Goal: Information Seeking & Learning: Learn about a topic

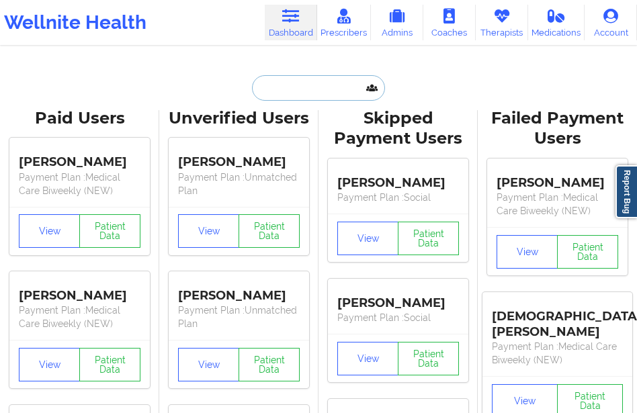
click at [271, 90] on input "text" at bounding box center [318, 88] width 133 height 26
paste input "[PERSON_NAME]"
type input "[PERSON_NAME]"
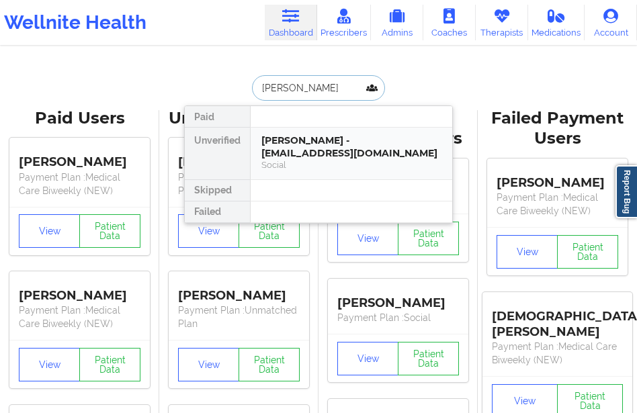
click at [320, 144] on div "[PERSON_NAME] - [EMAIL_ADDRESS][DOMAIN_NAME]" at bounding box center [351, 146] width 180 height 25
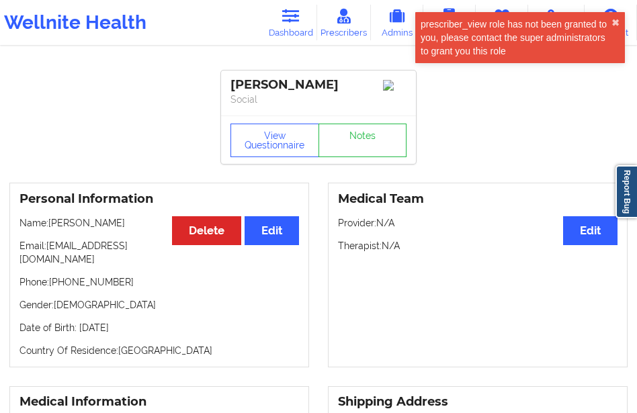
click at [273, 127] on div "View Questionnaire Notes" at bounding box center [318, 140] width 195 height 48
click at [278, 147] on button "View Questionnaire" at bounding box center [274, 141] width 89 height 34
click at [615, 19] on button "✖︎" at bounding box center [615, 22] width 8 height 11
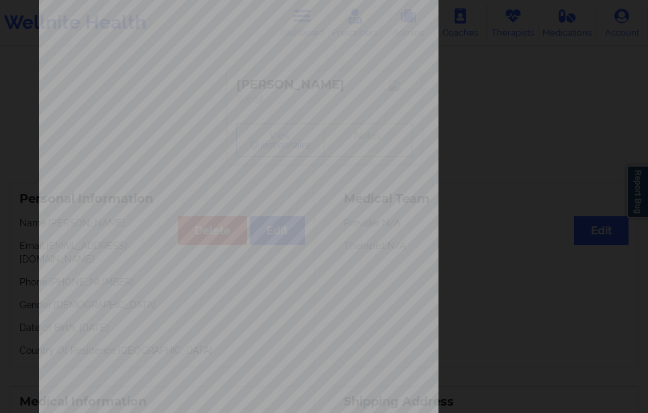
scroll to position [228, 0]
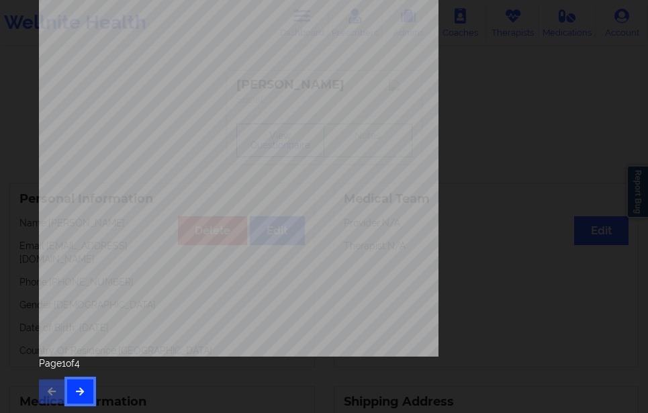
click at [80, 385] on button "button" at bounding box center [80, 392] width 26 height 24
click at [80, 387] on icon "button" at bounding box center [80, 391] width 11 height 8
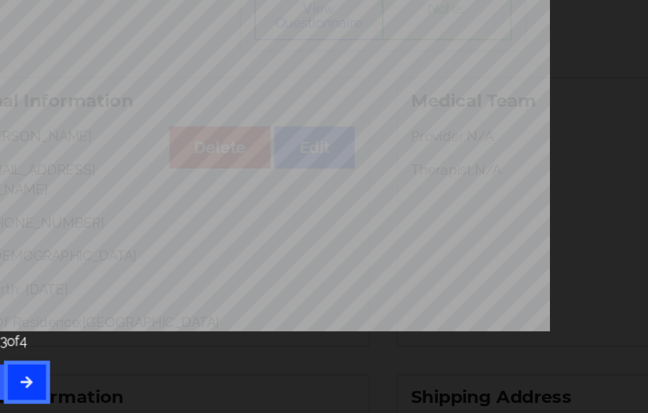
click at [83, 380] on button "button" at bounding box center [80, 392] width 26 height 24
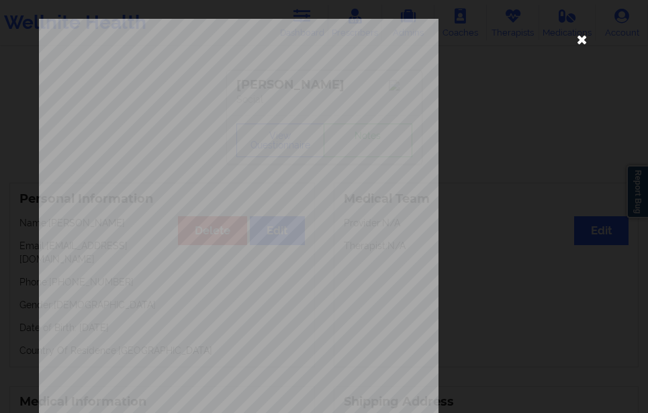
click at [574, 38] on icon at bounding box center [583, 39] width 22 height 22
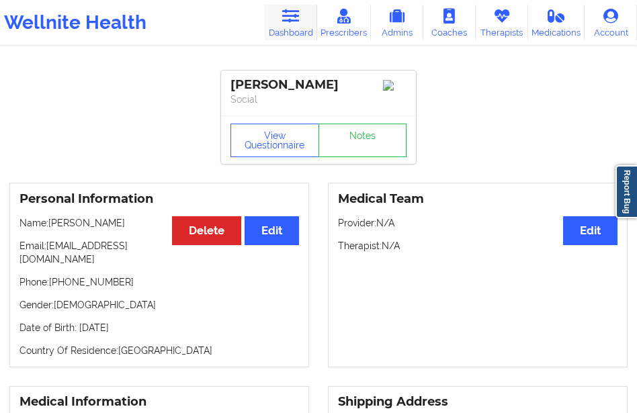
click at [295, 18] on icon at bounding box center [290, 16] width 17 height 15
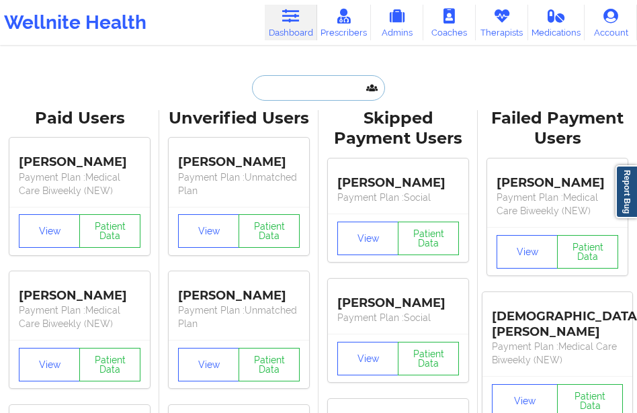
click at [262, 85] on input "text" at bounding box center [318, 88] width 133 height 26
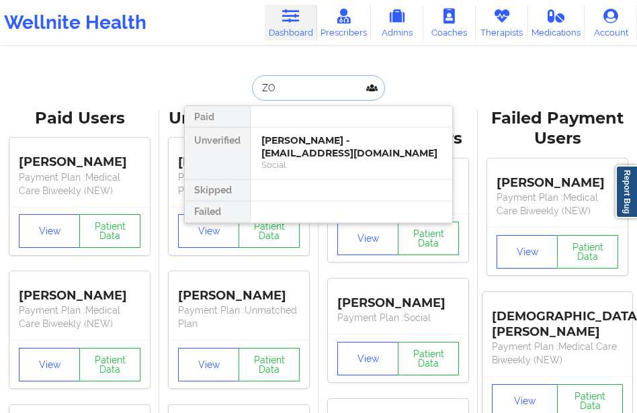
type input "ZOE"
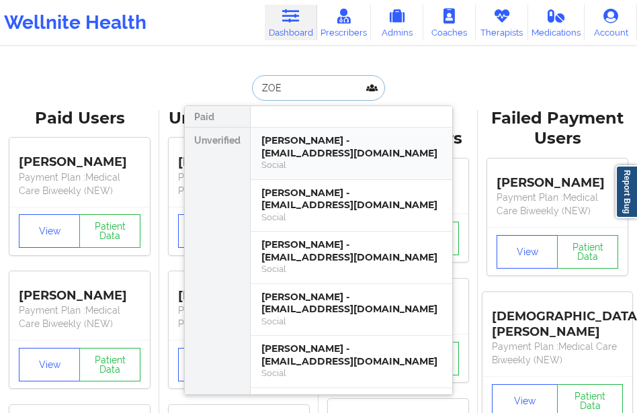
click at [265, 144] on div "[PERSON_NAME] - [EMAIL_ADDRESS][DOMAIN_NAME]" at bounding box center [351, 146] width 180 height 25
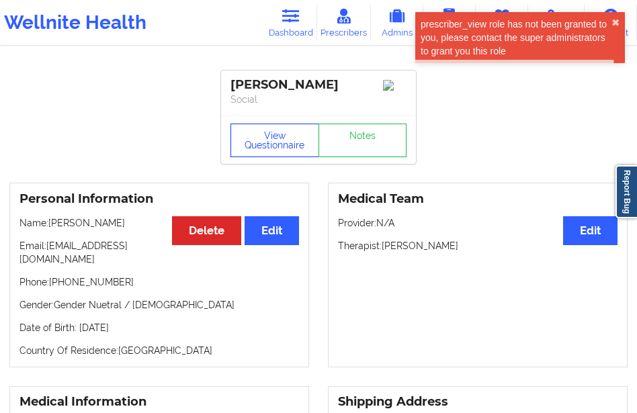
click at [279, 140] on button "View Questionnaire" at bounding box center [274, 141] width 89 height 34
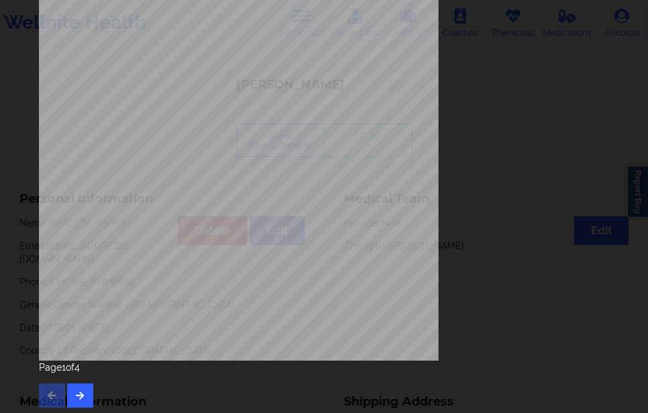
scroll to position [228, 0]
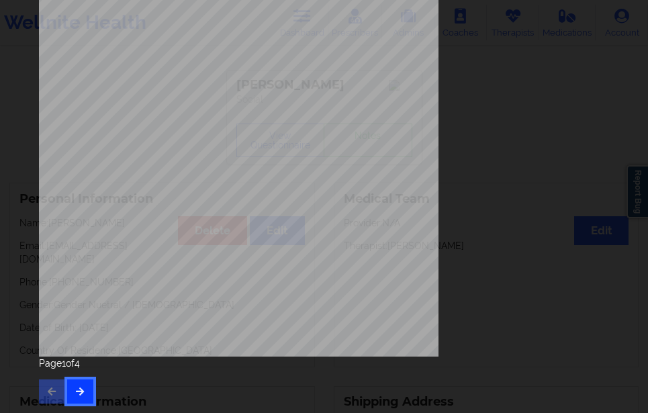
click at [77, 384] on button "button" at bounding box center [80, 392] width 26 height 24
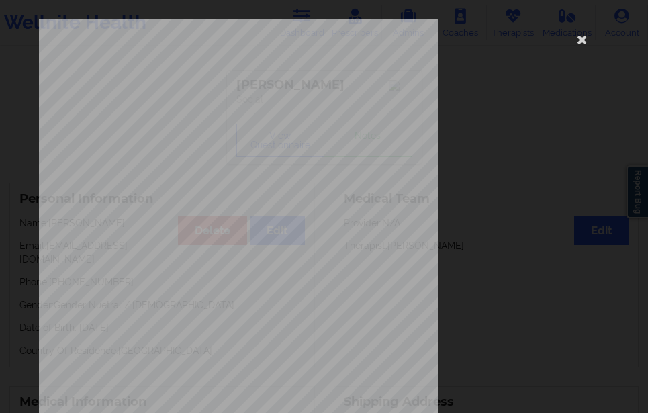
scroll to position [202, 0]
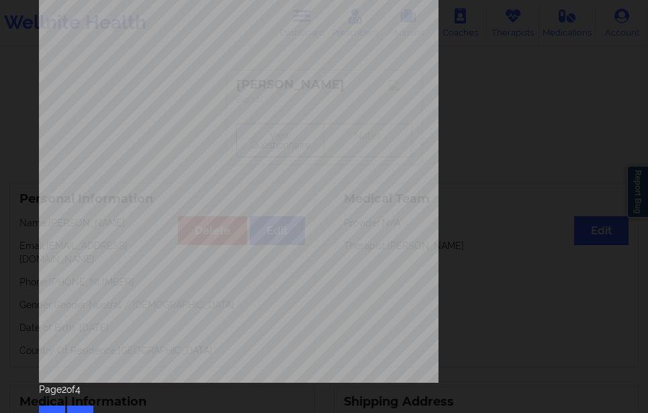
click at [84, 404] on div "Page 2 of 4" at bounding box center [324, 406] width 570 height 47
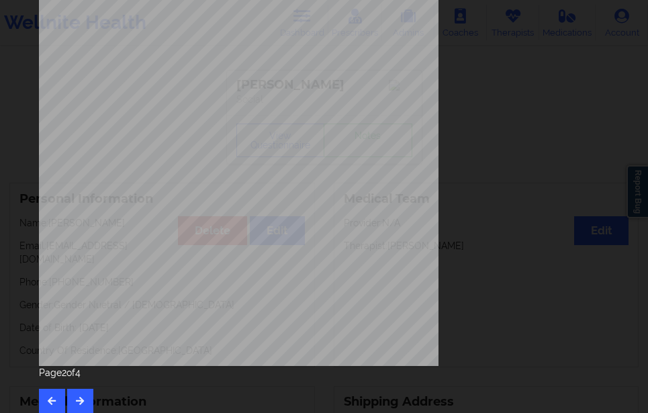
scroll to position [228, 0]
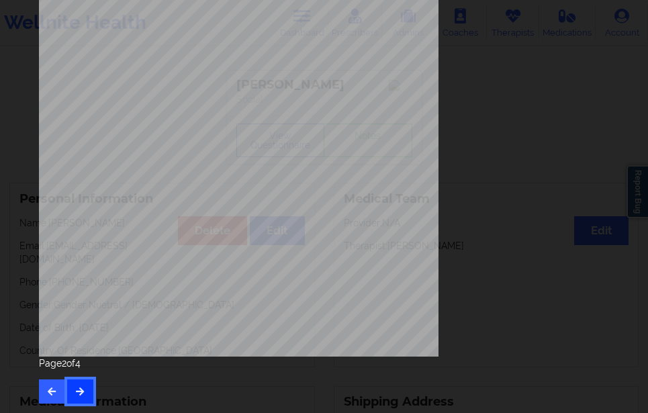
click at [73, 394] on button "button" at bounding box center [80, 392] width 26 height 24
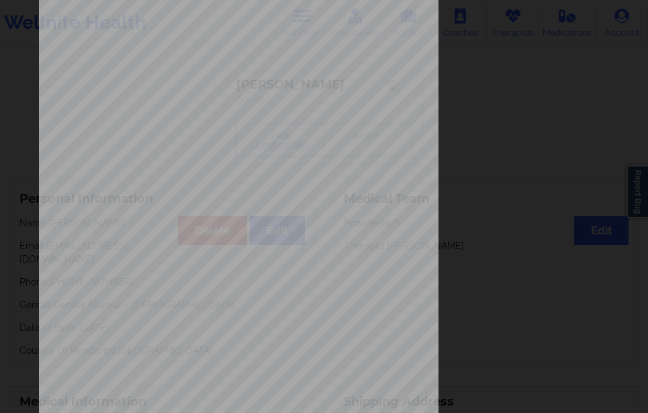
scroll to position [202, 0]
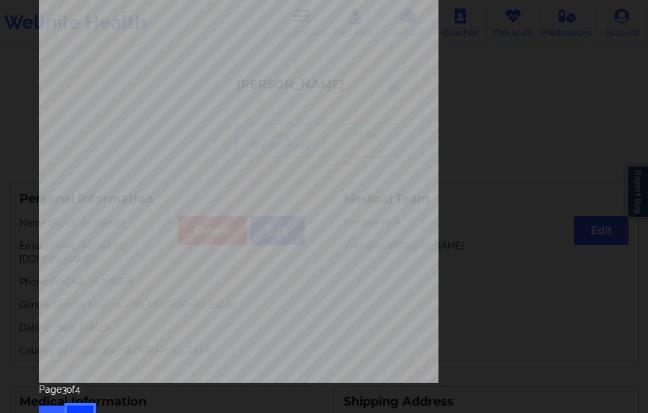
click at [81, 408] on button "button" at bounding box center [80, 418] width 26 height 24
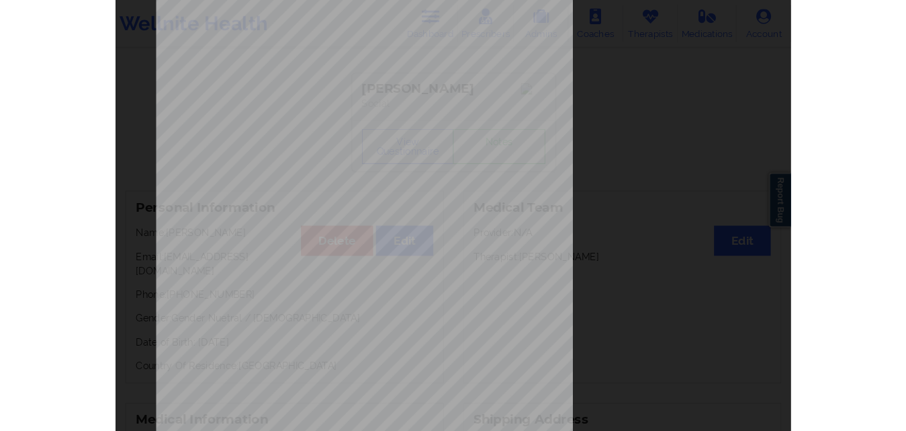
scroll to position [0, 0]
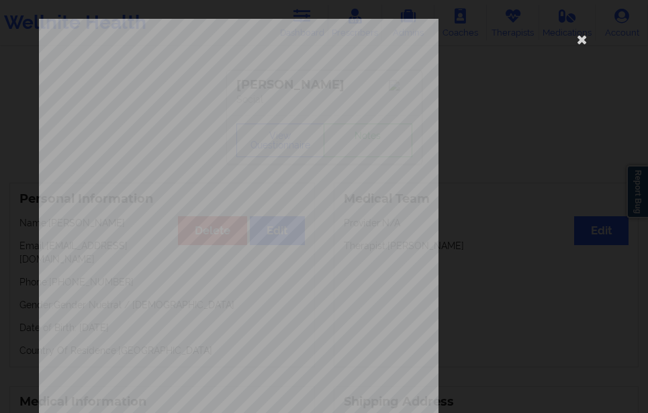
click at [572, 58] on div "Please feel free to provide us with any other additional details that have led …" at bounding box center [324, 302] width 570 height 566
click at [572, 45] on icon at bounding box center [583, 39] width 22 height 22
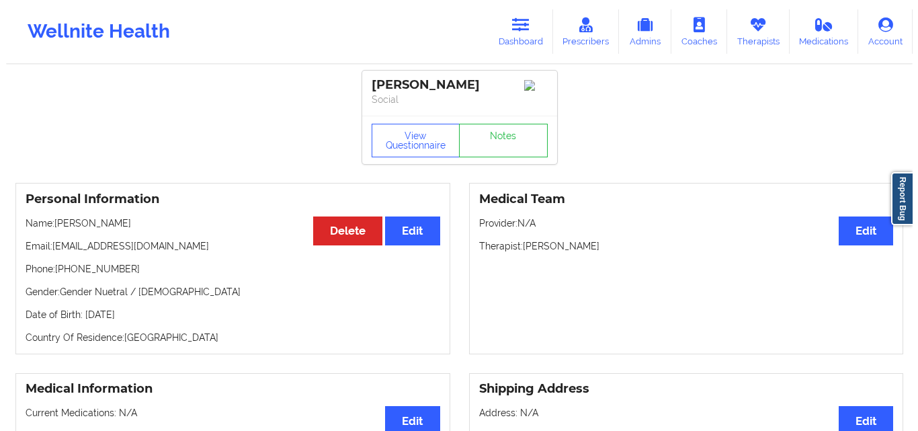
scroll to position [67, 0]
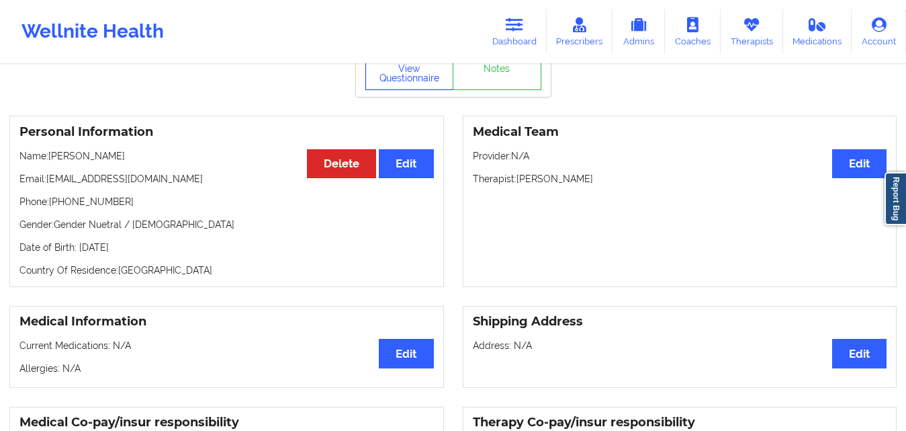
click at [402, 79] on button "View Questionnaire" at bounding box center [410, 73] width 89 height 34
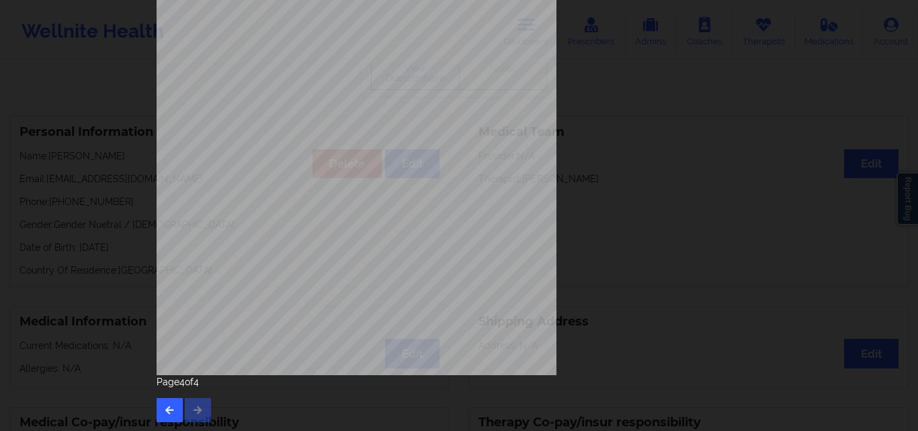
scroll to position [210, 0]
click at [163, 399] on button "button" at bounding box center [170, 409] width 26 height 24
click at [164, 405] on icon "button" at bounding box center [169, 409] width 11 height 8
click at [171, 403] on button "button" at bounding box center [170, 409] width 26 height 24
click at [196, 403] on button "button" at bounding box center [198, 409] width 26 height 24
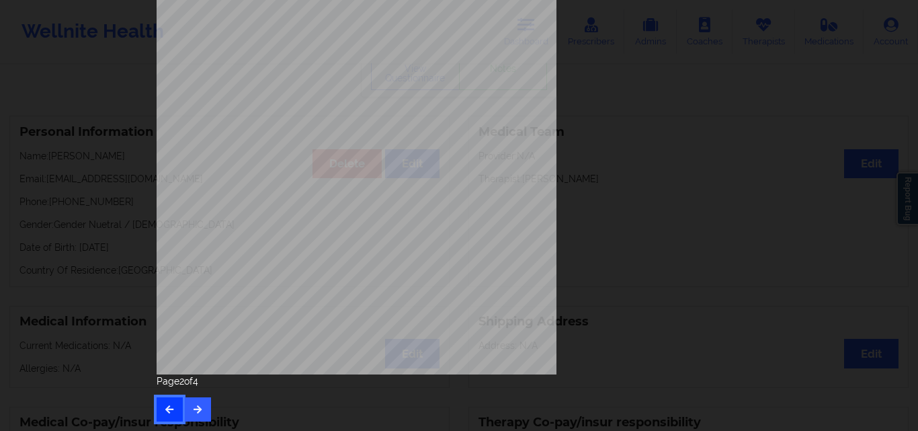
click at [171, 397] on button "button" at bounding box center [170, 409] width 26 height 24
click at [197, 395] on div "Page 1 of 4" at bounding box center [459, 397] width 605 height 47
click at [194, 399] on button "button" at bounding box center [198, 409] width 26 height 24
click at [202, 405] on button "button" at bounding box center [198, 409] width 26 height 24
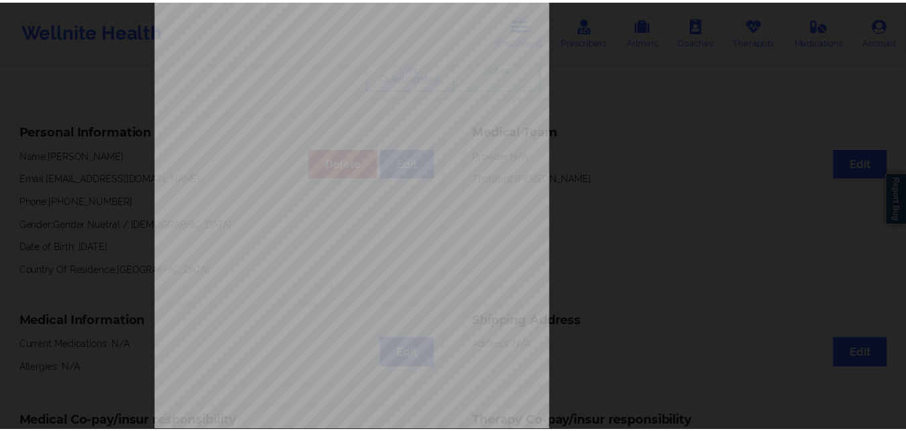
scroll to position [0, 0]
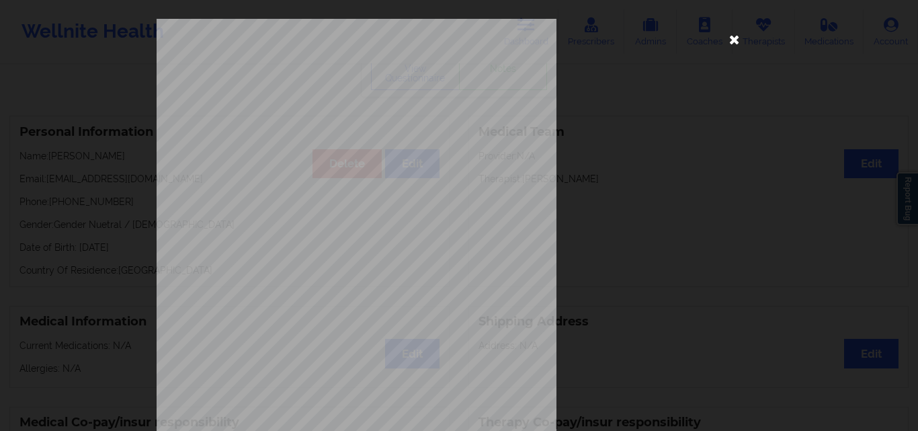
click at [636, 40] on icon at bounding box center [735, 39] width 22 height 22
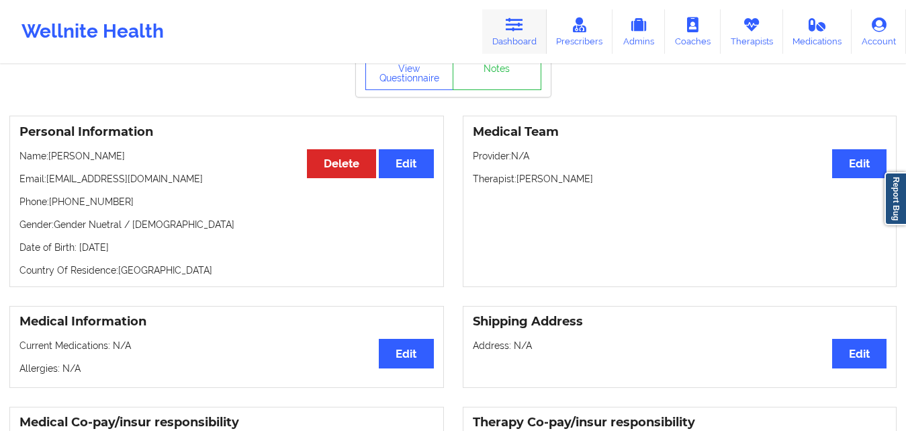
click at [505, 32] on link "Dashboard" at bounding box center [514, 31] width 65 height 44
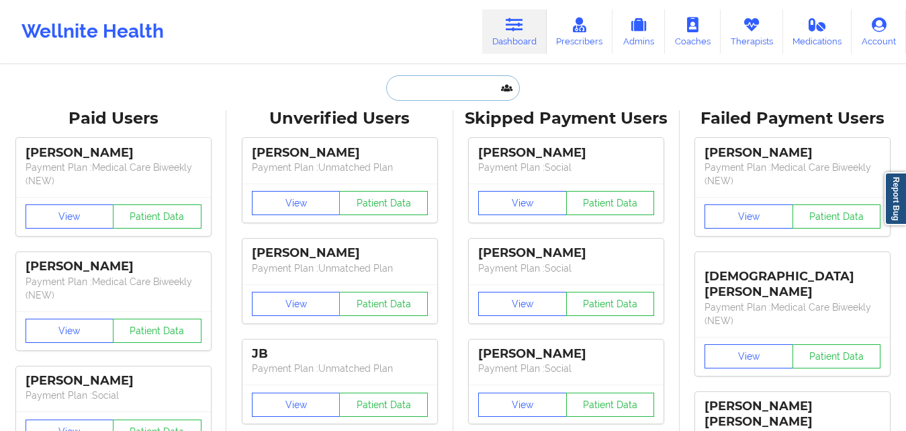
click at [435, 82] on input "text" at bounding box center [452, 88] width 133 height 26
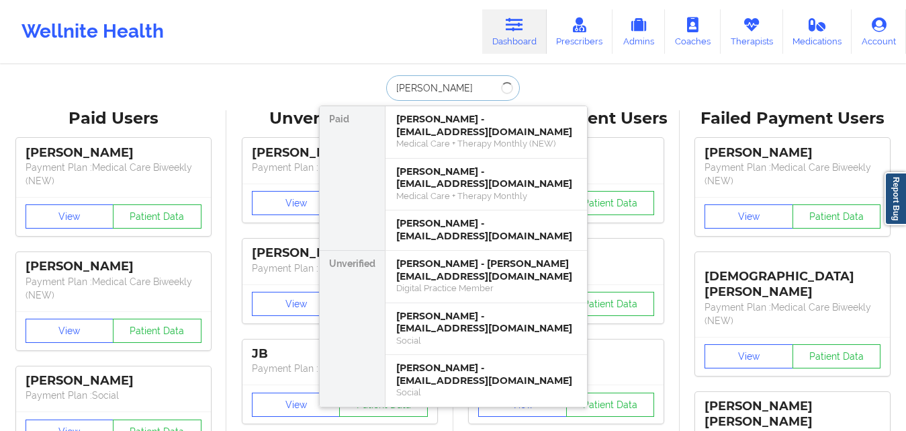
type input "[PERSON_NAME]"
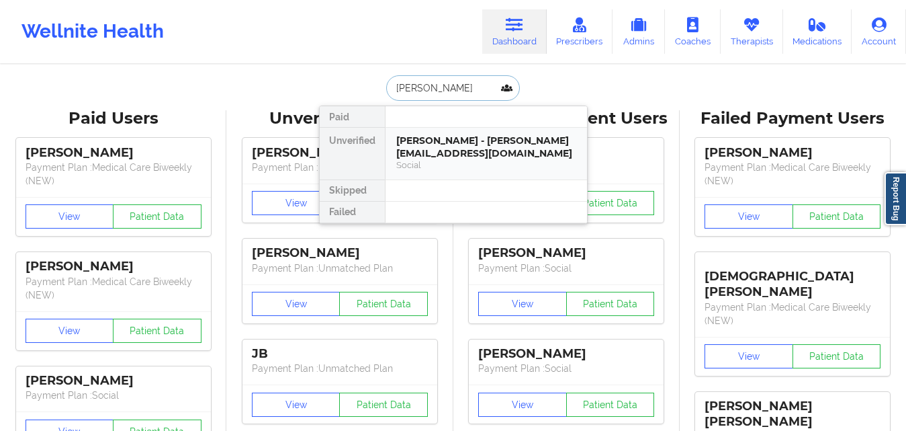
click at [426, 164] on div "Social" at bounding box center [486, 164] width 180 height 11
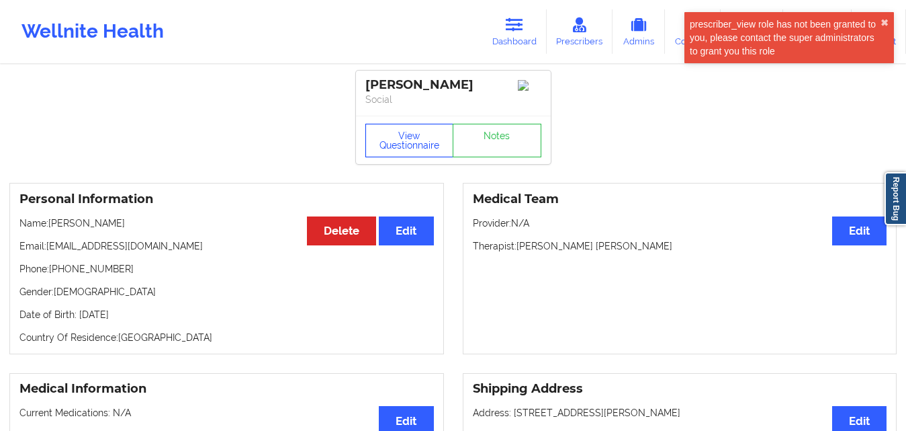
click at [417, 139] on button "View Questionnaire" at bounding box center [410, 141] width 89 height 34
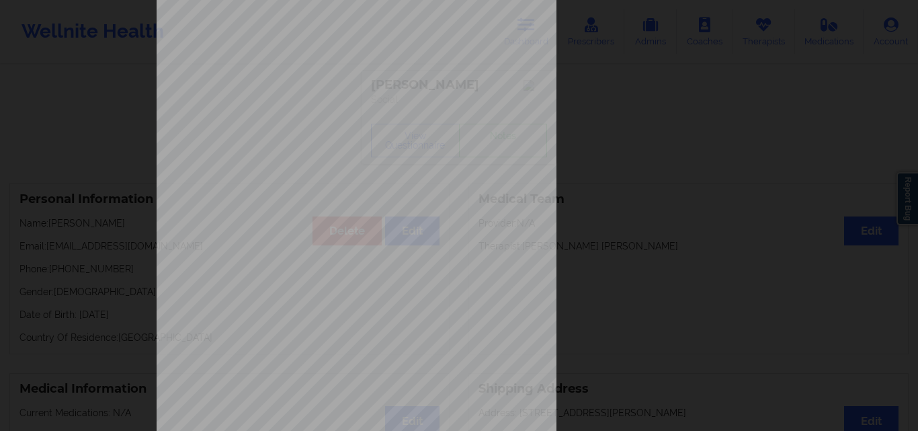
scroll to position [210, 0]
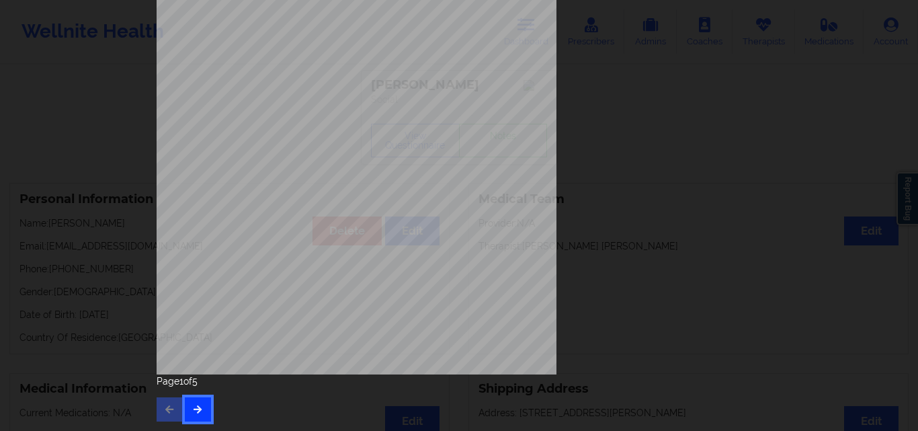
click at [187, 404] on button "button" at bounding box center [198, 409] width 26 height 24
click at [196, 403] on button "button" at bounding box center [198, 409] width 26 height 24
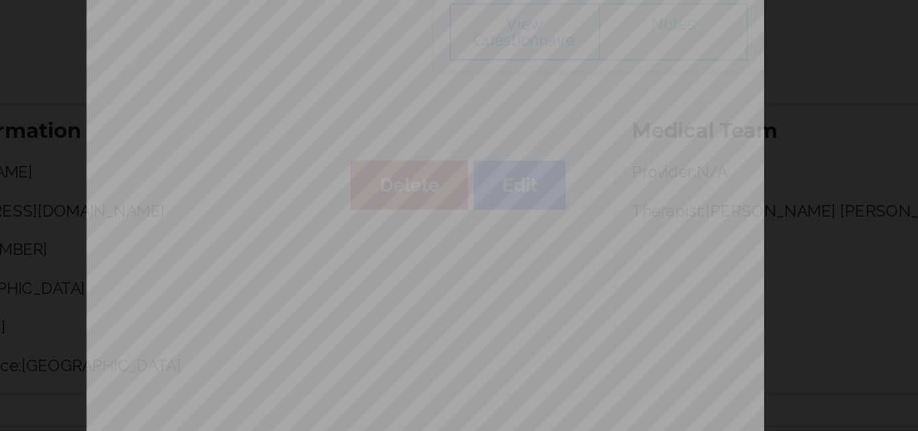
scroll to position [0, 0]
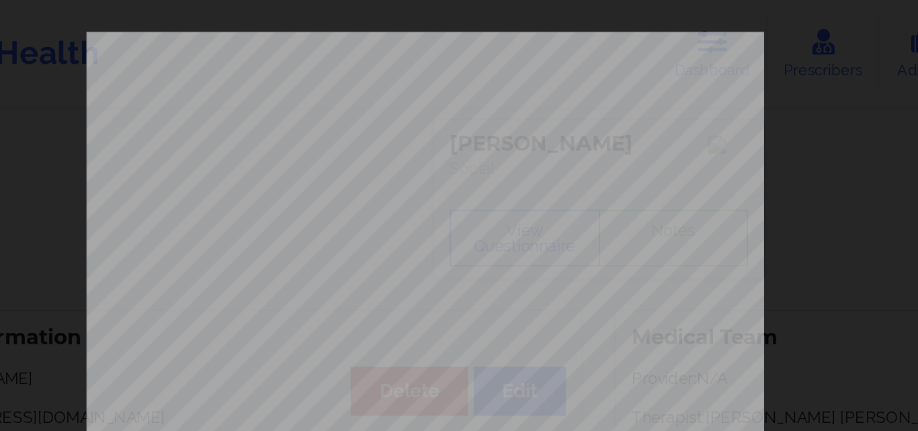
click at [590, 38] on div "Back cover of insurance image" at bounding box center [459, 302] width 605 height 566
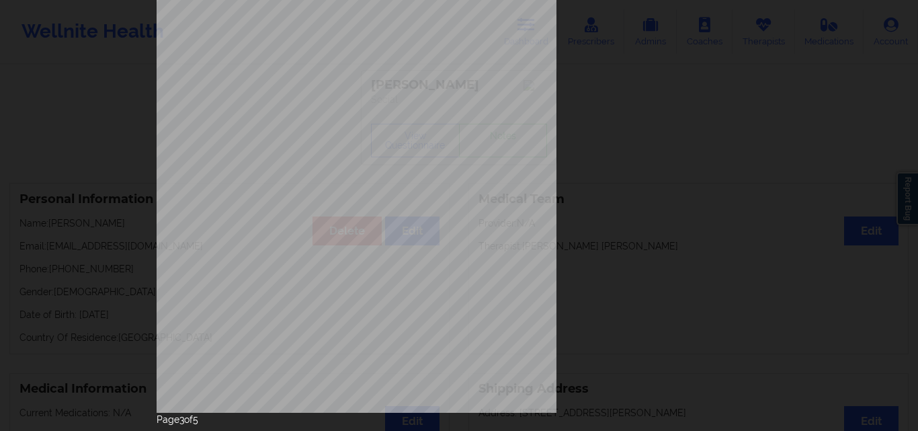
scroll to position [210, 0]
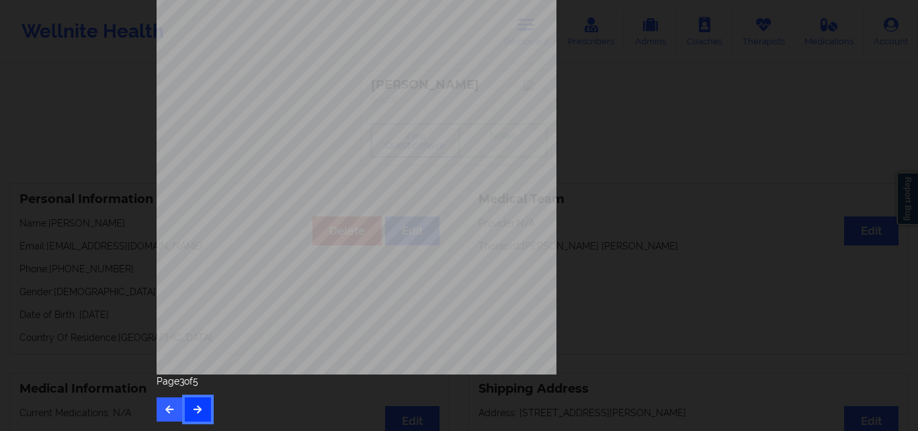
click at [198, 402] on button "button" at bounding box center [198, 409] width 26 height 24
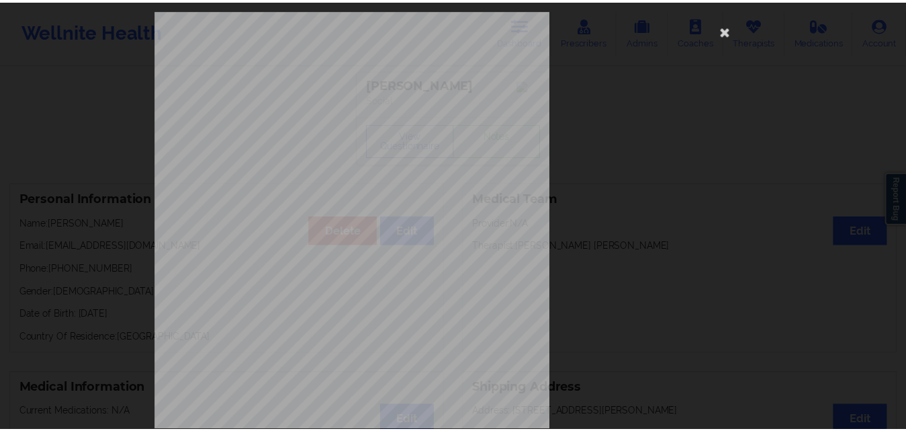
scroll to position [0, 0]
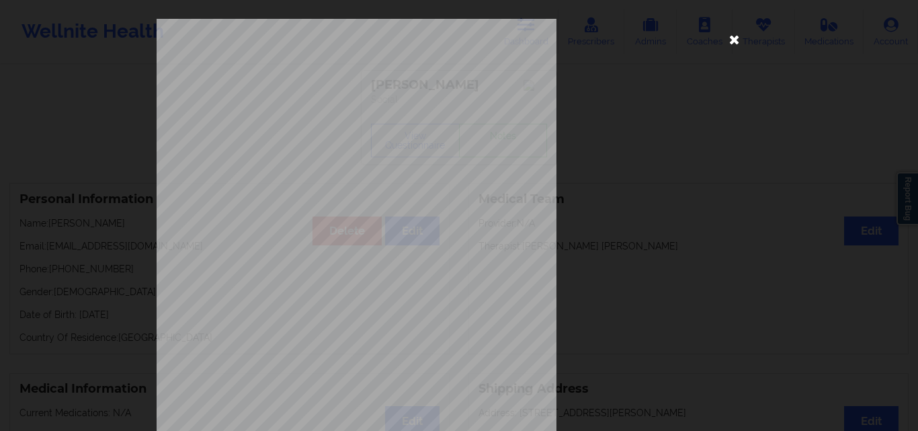
click at [636, 45] on icon at bounding box center [735, 39] width 22 height 22
